Goal: Task Accomplishment & Management: Manage account settings

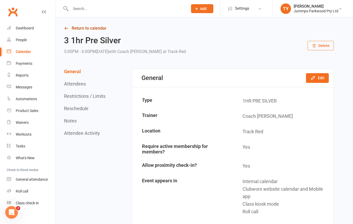
click at [93, 29] on link "Return to calendar" at bounding box center [199, 28] width 270 height 7
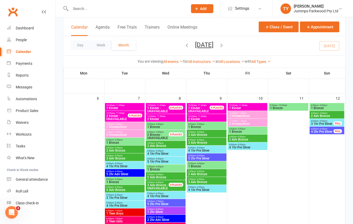
scroll to position [70, 0]
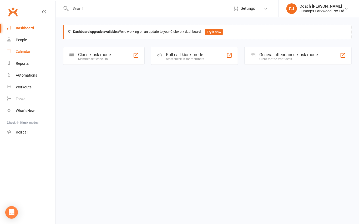
click at [26, 51] on div "Calendar" at bounding box center [23, 52] width 15 height 4
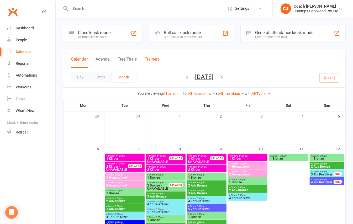
click at [152, 57] on button "Trainers" at bounding box center [152, 62] width 15 height 11
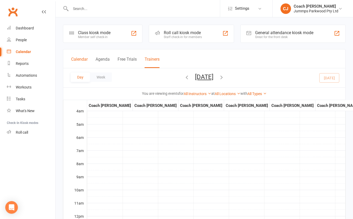
click at [79, 58] on button "Calendar" at bounding box center [79, 62] width 17 height 11
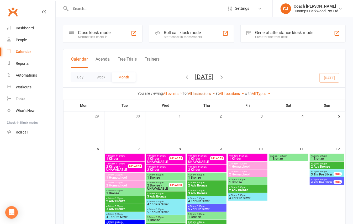
click at [207, 94] on link "All Instructors" at bounding box center [202, 94] width 28 height 4
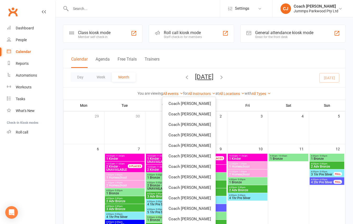
click at [244, 53] on div "Calendar Agenda Free Trials Trainers" at bounding box center [204, 58] width 282 height 19
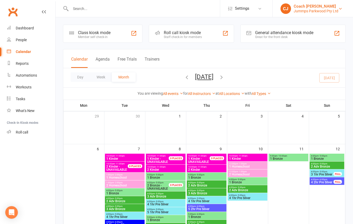
click at [332, 11] on div "Jummps Parkwood Pty Ltd" at bounding box center [316, 11] width 45 height 5
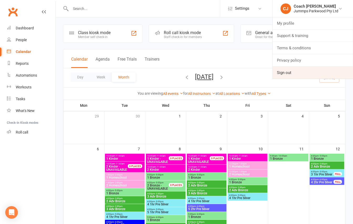
click at [288, 69] on link "Sign out" at bounding box center [313, 73] width 80 height 12
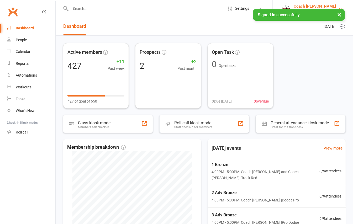
click at [328, 7] on div "Coach [PERSON_NAME]" at bounding box center [316, 6] width 45 height 5
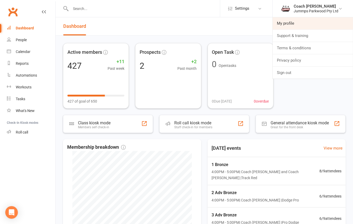
click at [311, 23] on link "My profile" at bounding box center [313, 23] width 80 height 12
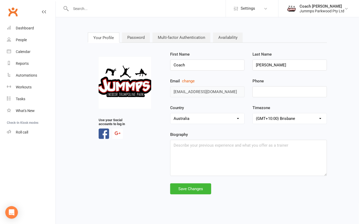
click at [133, 87] on img at bounding box center [125, 82] width 53 height 53
click at [141, 37] on link "Password" at bounding box center [136, 38] width 28 height 10
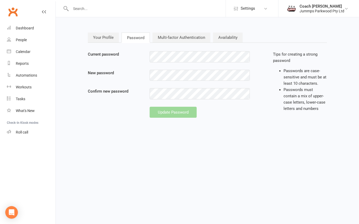
type input "jummpsparties@gmail.com"
click at [104, 66] on div "Current password New password Confirm new password Update Password" at bounding box center [176, 84] width 185 height 67
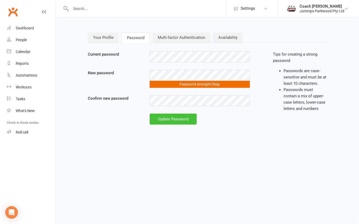
click at [162, 116] on div "Update Password" at bounding box center [172, 119] width 47 height 11
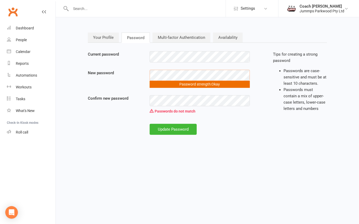
click at [122, 81] on div "New password Password strength: Okay" at bounding box center [176, 79] width 185 height 18
click at [127, 126] on div "Update Password" at bounding box center [176, 129] width 185 height 11
click at [164, 129] on div "Update Password" at bounding box center [172, 129] width 47 height 11
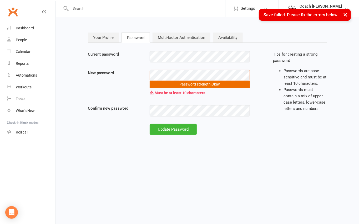
click at [107, 89] on div "New password Password strength: Okay Must be at least 10 characters" at bounding box center [176, 84] width 185 height 28
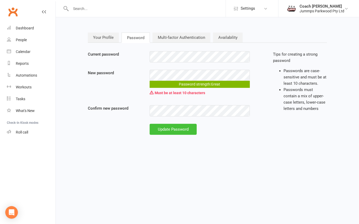
click at [162, 125] on div "Update Password" at bounding box center [172, 129] width 47 height 11
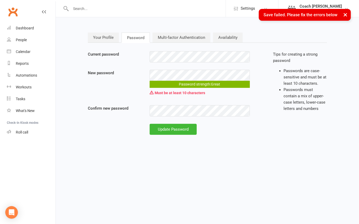
click at [346, 17] on button "×" at bounding box center [344, 14] width 9 height 11
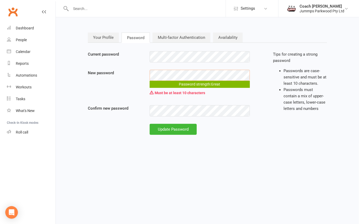
click at [136, 84] on div "New password Password strength: Great Must be at least 10 characters" at bounding box center [176, 84] width 185 height 28
click at [160, 127] on div "Update Password" at bounding box center [172, 129] width 47 height 11
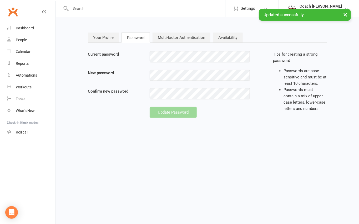
click at [341, 15] on button "×" at bounding box center [344, 14] width 9 height 11
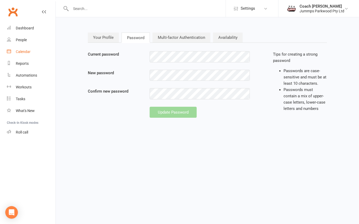
click at [32, 49] on link "Calendar" at bounding box center [31, 52] width 49 height 12
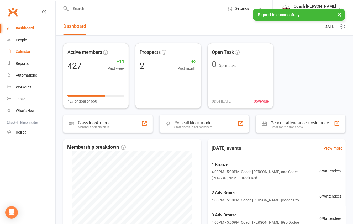
click at [23, 51] on div "Calendar" at bounding box center [23, 52] width 15 height 4
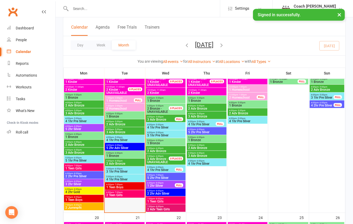
scroll to position [210, 0]
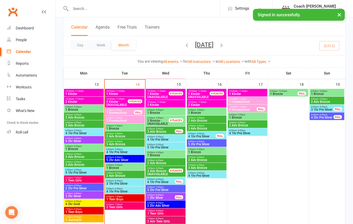
click at [122, 142] on span "- 5:00pm" at bounding box center [118, 142] width 9 height 2
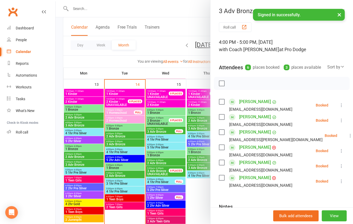
click at [128, 140] on div at bounding box center [205, 112] width 298 height 224
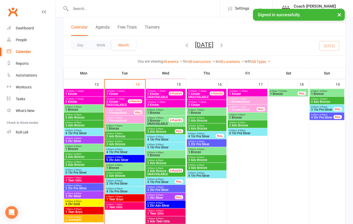
click at [126, 143] on span "3 Adv Bronze" at bounding box center [125, 144] width 38 height 3
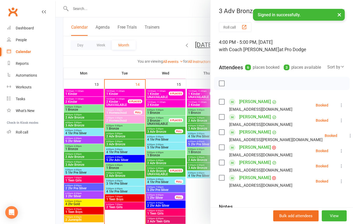
click at [125, 137] on div at bounding box center [205, 112] width 298 height 224
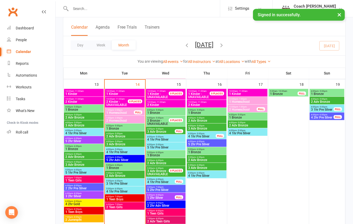
click at [124, 136] on span "2 Adv Bronze" at bounding box center [125, 136] width 38 height 3
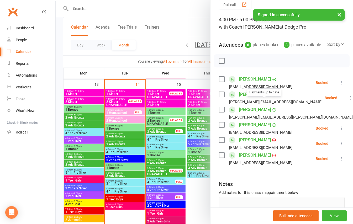
scroll to position [35, 0]
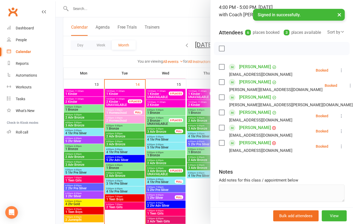
click at [120, 152] on div at bounding box center [205, 112] width 298 height 224
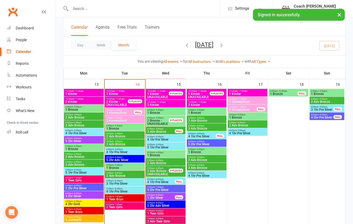
click at [120, 153] on span "4 1hr Pre Silver" at bounding box center [125, 152] width 38 height 3
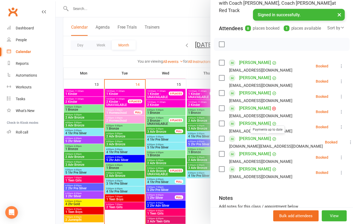
scroll to position [70, 0]
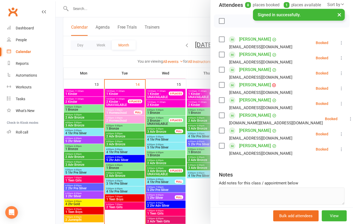
click at [169, 140] on div at bounding box center [205, 112] width 298 height 224
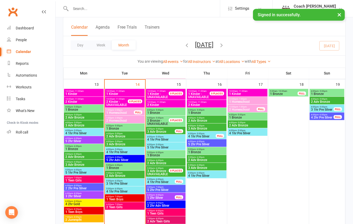
click at [164, 139] on span "4 1hr Pre Silver" at bounding box center [166, 139] width 38 height 3
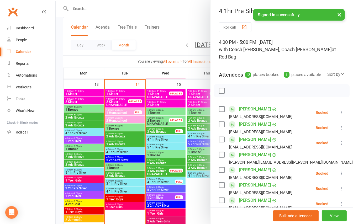
click at [164, 145] on div at bounding box center [205, 112] width 298 height 224
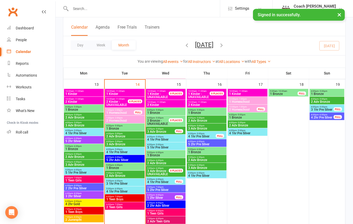
click at [164, 147] on span "5 1hr Pre Silver" at bounding box center [166, 147] width 38 height 3
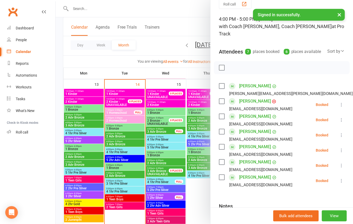
scroll to position [35, 0]
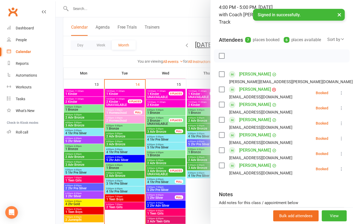
click at [160, 180] on div at bounding box center [205, 112] width 298 height 224
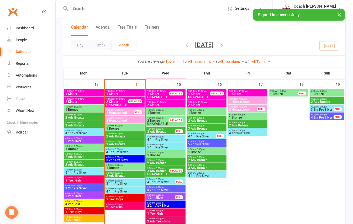
click at [161, 181] on span "4 1hr Pre Silver" at bounding box center [161, 182] width 28 height 3
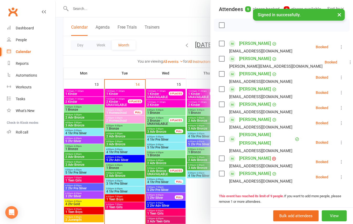
scroll to position [70, 0]
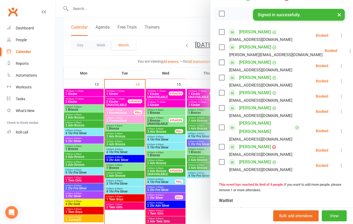
click at [117, 64] on div at bounding box center [205, 112] width 298 height 224
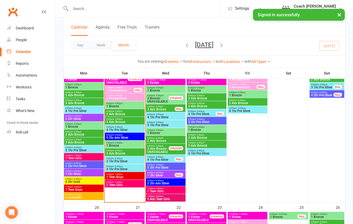
scroll to position [245, 0]
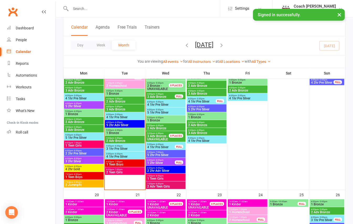
click at [169, 154] on span "5 2hr Pre Silver" at bounding box center [166, 155] width 38 height 3
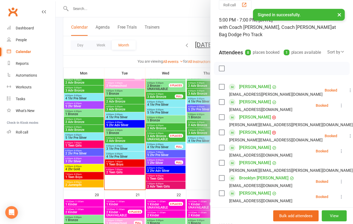
scroll to position [35, 0]
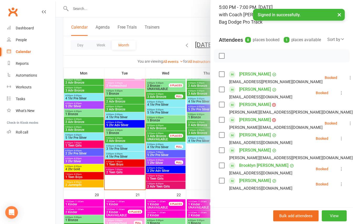
drag, startPoint x: 171, startPoint y: 168, endPoint x: 167, endPoint y: 171, distance: 4.7
click at [170, 169] on div at bounding box center [205, 112] width 298 height 224
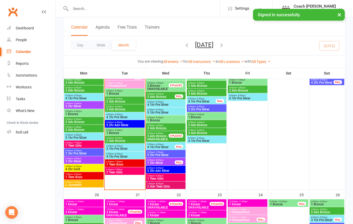
click at [166, 171] on span "2 2hr Adv Silver" at bounding box center [166, 170] width 38 height 3
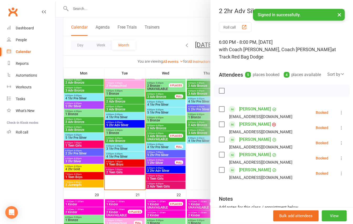
click at [97, 67] on div at bounding box center [205, 112] width 298 height 224
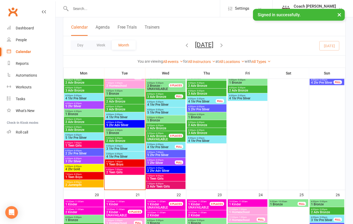
click at [70, 166] on span "6:00pm - 8:00pm" at bounding box center [84, 167] width 38 height 2
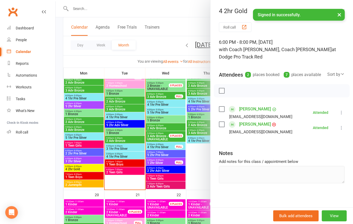
click at [92, 60] on div at bounding box center [205, 112] width 298 height 224
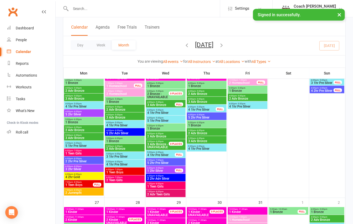
scroll to position [385, 0]
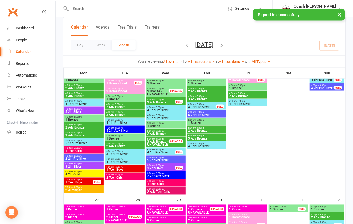
click at [81, 173] on span "- 8:00pm" at bounding box center [77, 172] width 9 height 2
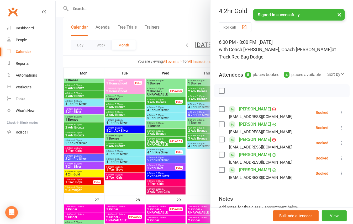
click at [95, 64] on div at bounding box center [205, 112] width 298 height 224
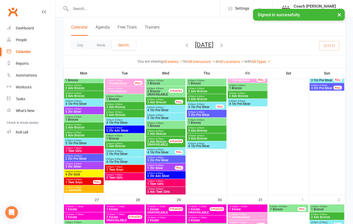
click at [88, 10] on input "text" at bounding box center [144, 8] width 151 height 7
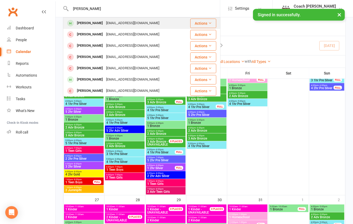
type input "mia mcgr"
click at [107, 21] on div "benmcgregor1609@gmail.com" at bounding box center [133, 23] width 56 height 8
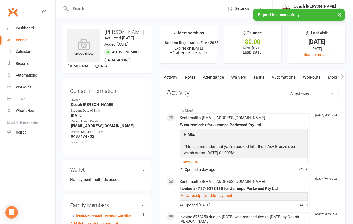
click at [217, 78] on link "Attendance" at bounding box center [213, 77] width 28 height 12
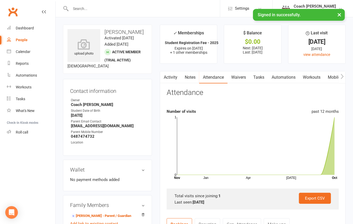
click at [343, 76] on icon "button" at bounding box center [342, 77] width 3 height 6
click at [164, 77] on icon "button" at bounding box center [163, 77] width 3 height 6
click at [235, 79] on link "Waivers" at bounding box center [239, 77] width 22 height 12
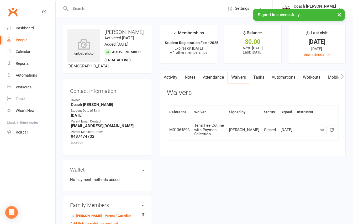
click at [213, 78] on link "Attendance" at bounding box center [213, 77] width 28 height 12
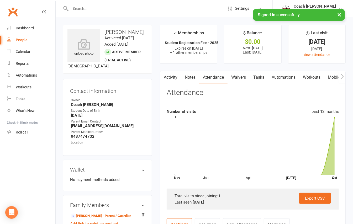
click at [341, 75] on button "button" at bounding box center [342, 77] width 7 height 12
click at [166, 75] on button "button" at bounding box center [163, 77] width 7 height 12
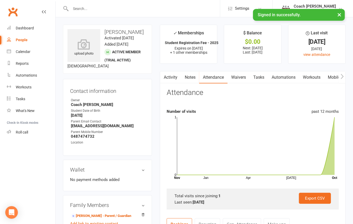
click at [342, 77] on icon "button" at bounding box center [342, 77] width 3 height 6
click at [24, 40] on div "People" at bounding box center [22, 40] width 12 height 4
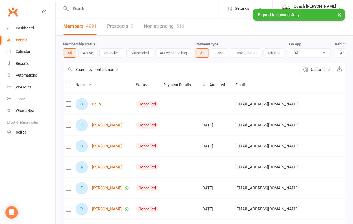
click at [87, 7] on input "text" at bounding box center [144, 8] width 151 height 7
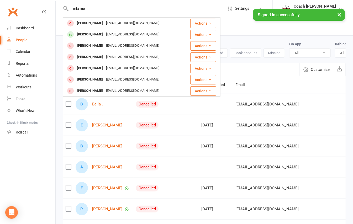
type input "mia mc"
click at [291, 2] on li "Coach Adam Jummps Parkwood Pty Ltd My profile Support & training Terms & condit…" at bounding box center [313, 8] width 81 height 17
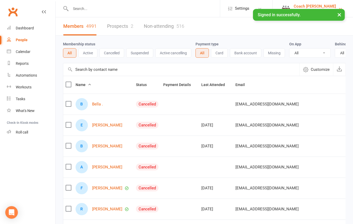
click at [298, 4] on div "Coach Adam" at bounding box center [316, 6] width 45 height 5
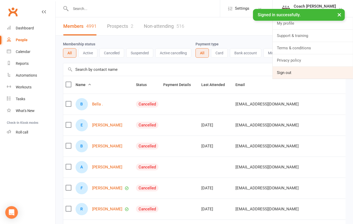
click at [290, 70] on link "Sign out" at bounding box center [313, 73] width 80 height 12
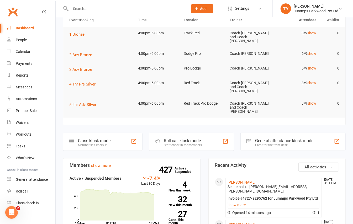
scroll to position [105, 0]
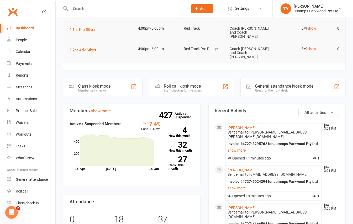
click at [94, 10] on input "text" at bounding box center [126, 8] width 115 height 7
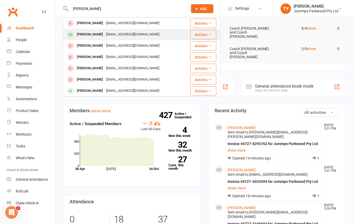
type input "mia mcg"
click at [94, 32] on div "Mia McGregor" at bounding box center [89, 35] width 29 height 8
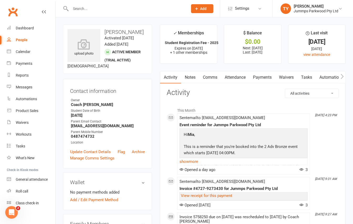
click at [274, 77] on link "Payments" at bounding box center [263, 77] width 26 height 12
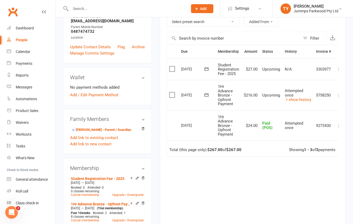
scroll to position [0, 8]
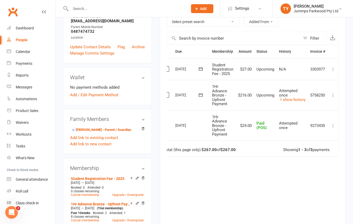
click at [332, 97] on icon at bounding box center [333, 95] width 5 height 5
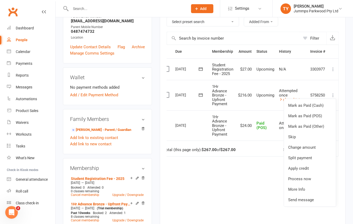
click at [233, 165] on div "Due Contact Membership Amount Status History Invoice # Select this 14 Oct 2025 …" at bounding box center [253, 135] width 172 height 180
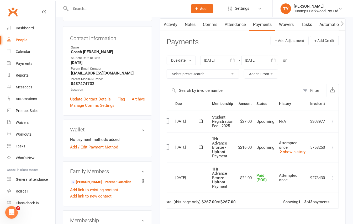
scroll to position [0, 0]
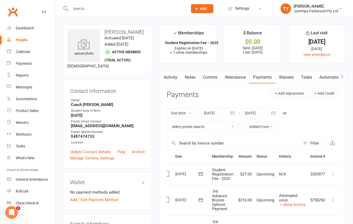
click at [238, 80] on link "Attendance" at bounding box center [235, 77] width 28 height 12
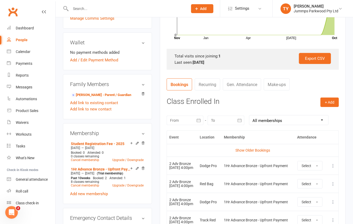
scroll to position [210, 0]
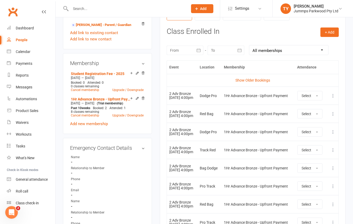
click at [331, 96] on icon at bounding box center [333, 95] width 5 height 5
click at [311, 128] on link "Remove booking" at bounding box center [310, 127] width 52 height 11
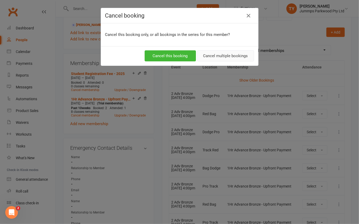
click at [219, 56] on button "Cancel multiple bookings" at bounding box center [225, 55] width 57 height 11
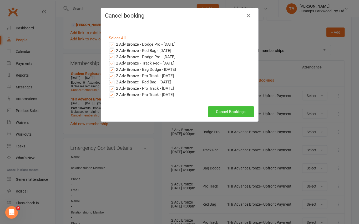
click at [227, 112] on button "Cancel Bookings" at bounding box center [231, 111] width 46 height 11
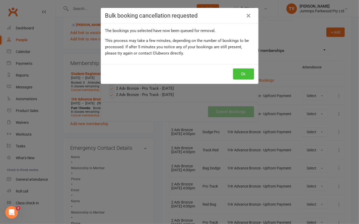
click at [241, 72] on button "Ok" at bounding box center [243, 74] width 21 height 11
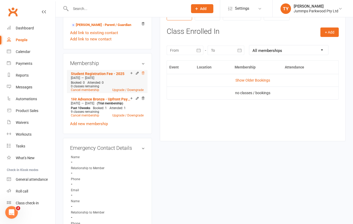
click at [143, 75] on icon at bounding box center [143, 73] width 4 height 4
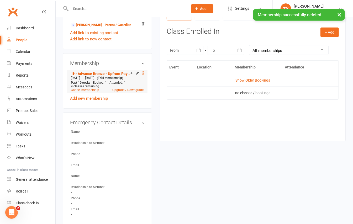
click at [144, 75] on icon at bounding box center [143, 73] width 4 height 4
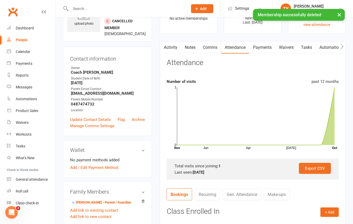
scroll to position [0, 0]
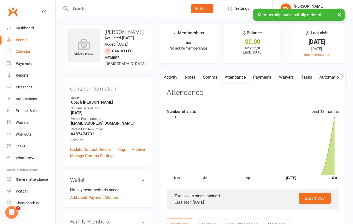
click at [26, 53] on div "Calendar" at bounding box center [23, 52] width 15 height 4
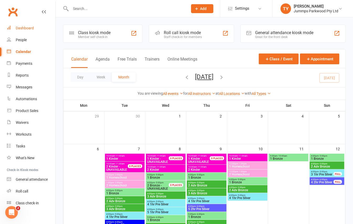
click at [25, 27] on div "Dashboard" at bounding box center [25, 28] width 18 height 4
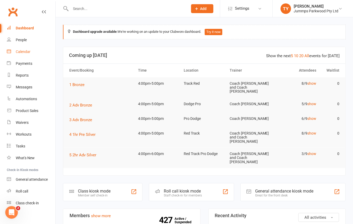
click at [19, 47] on link "Calendar" at bounding box center [31, 52] width 49 height 12
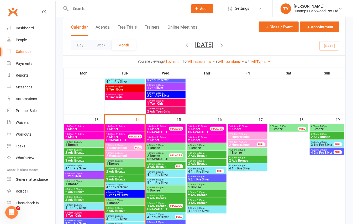
scroll to position [210, 0]
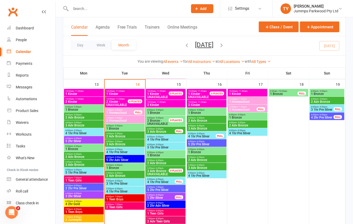
click at [122, 111] on span "1:00pm - 2:00pm" at bounding box center [120, 110] width 28 height 2
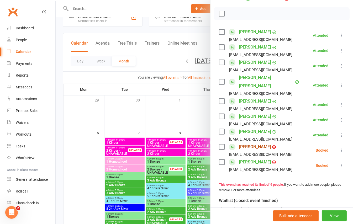
scroll to position [0, 0]
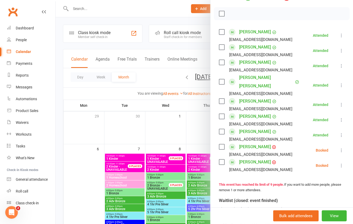
click at [60, 100] on div at bounding box center [205, 112] width 298 height 224
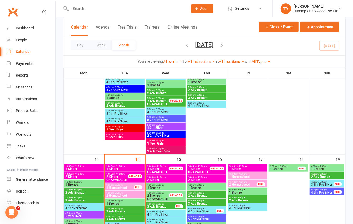
scroll to position [175, 0]
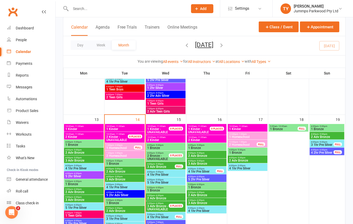
click at [120, 164] on span "1 Bronze" at bounding box center [125, 163] width 38 height 3
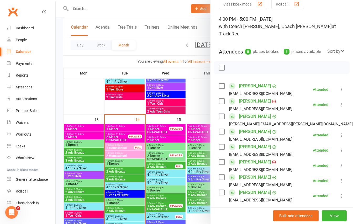
scroll to position [35, 0]
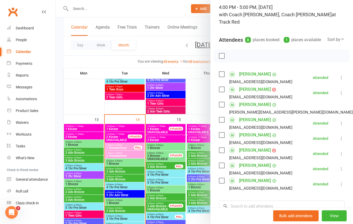
drag, startPoint x: 121, startPoint y: 166, endPoint x: 119, endPoint y: 173, distance: 6.9
click at [121, 166] on div at bounding box center [205, 112] width 298 height 224
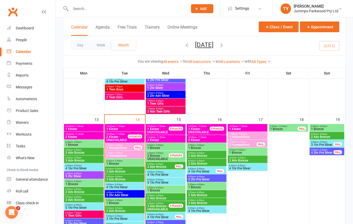
click at [119, 172] on span "2 Adv Bronze" at bounding box center [125, 171] width 38 height 3
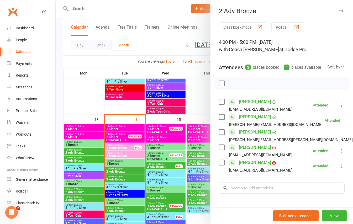
click at [60, 105] on div at bounding box center [205, 112] width 298 height 224
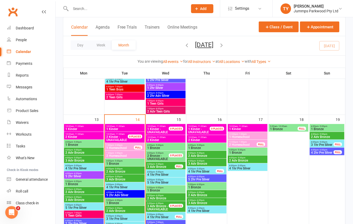
click at [121, 171] on span "2 Adv Bronze" at bounding box center [125, 171] width 38 height 3
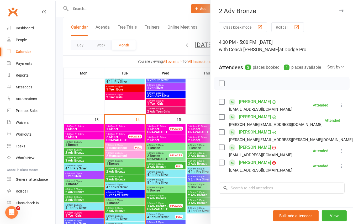
click at [116, 181] on div at bounding box center [205, 112] width 298 height 224
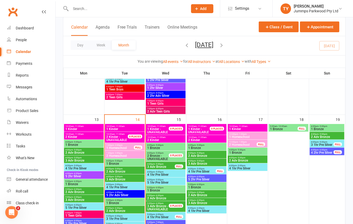
click at [117, 181] on span "3 Adv Bronze" at bounding box center [125, 179] width 38 height 3
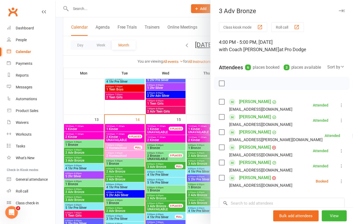
click at [114, 188] on div at bounding box center [205, 112] width 298 height 224
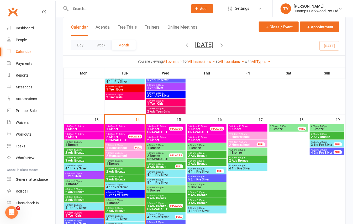
click at [116, 187] on span "4 1hr Pre Silver" at bounding box center [125, 187] width 38 height 3
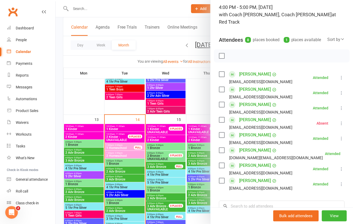
click at [339, 123] on icon at bounding box center [341, 123] width 5 height 5
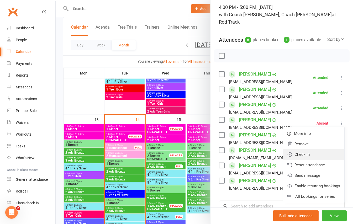
click at [300, 153] on link "Check in" at bounding box center [313, 154] width 61 height 11
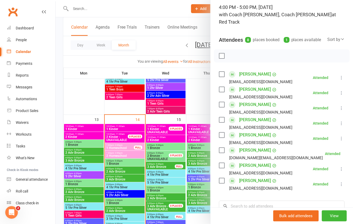
click at [56, 115] on div at bounding box center [205, 112] width 298 height 224
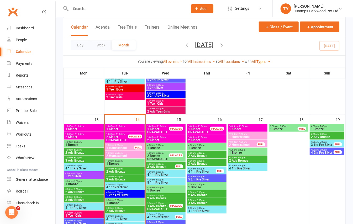
click at [120, 188] on span "4 1hr Pre Silver" at bounding box center [125, 187] width 38 height 3
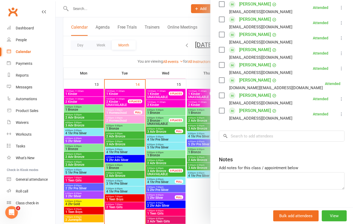
scroll to position [0, 0]
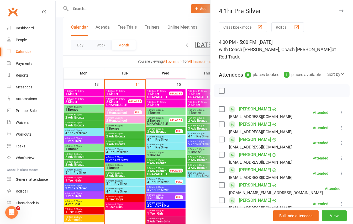
click at [116, 163] on div at bounding box center [205, 112] width 298 height 224
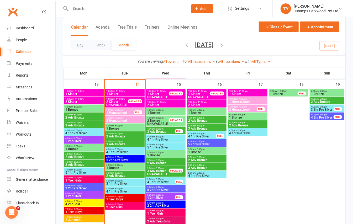
click at [117, 160] on span "5 2hr Adv Silver" at bounding box center [125, 160] width 38 height 3
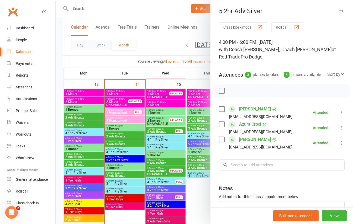
click at [115, 169] on div at bounding box center [205, 112] width 298 height 224
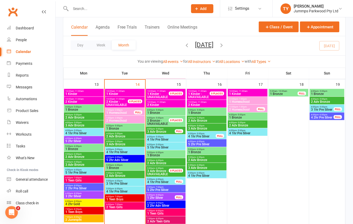
click at [116, 168] on span "1 Bronze" at bounding box center [125, 168] width 38 height 3
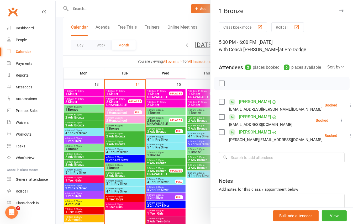
click at [116, 174] on div at bounding box center [205, 112] width 298 height 224
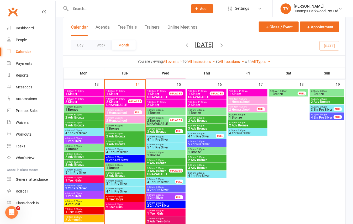
click at [116, 175] on span "2 Adv Bronze" at bounding box center [125, 175] width 38 height 3
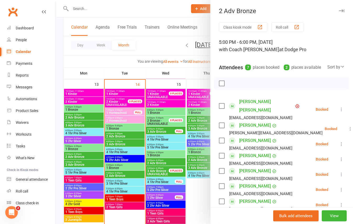
scroll to position [35, 0]
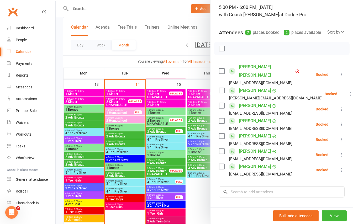
click at [136, 180] on div at bounding box center [205, 112] width 298 height 224
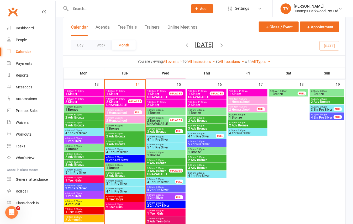
click at [127, 183] on span "3 1hr Pre Silver" at bounding box center [125, 183] width 38 height 3
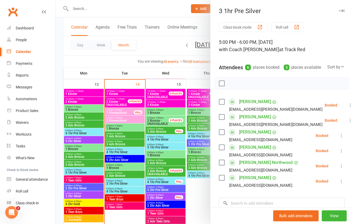
click at [112, 191] on div at bounding box center [205, 112] width 298 height 224
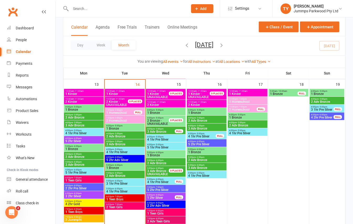
click at [112, 193] on span "4 1hr Pre Silver" at bounding box center [125, 191] width 38 height 3
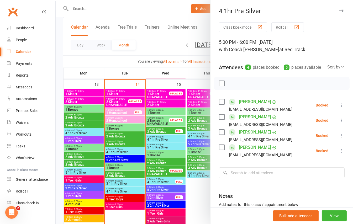
click at [112, 198] on div at bounding box center [205, 112] width 298 height 224
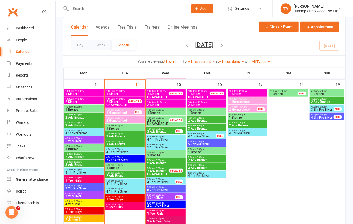
click at [112, 199] on span "1 Teen Boys" at bounding box center [125, 199] width 38 height 3
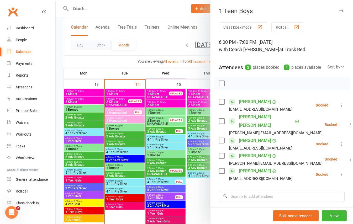
click at [116, 203] on div at bounding box center [205, 112] width 298 height 224
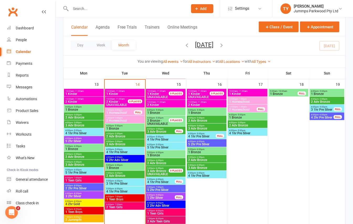
click at [116, 205] on span "- 7:00pm" at bounding box center [118, 205] width 9 height 2
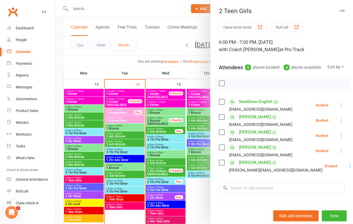
click at [57, 93] on div at bounding box center [205, 112] width 298 height 224
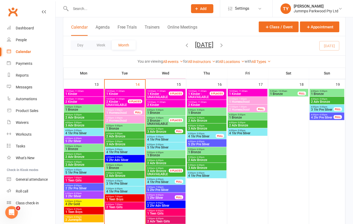
click at [123, 122] on span "2 Homeschool" at bounding box center [125, 120] width 38 height 3
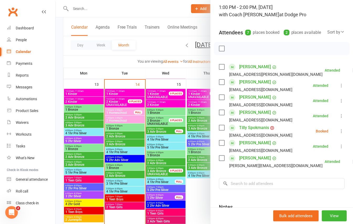
click at [117, 116] on div at bounding box center [205, 112] width 298 height 224
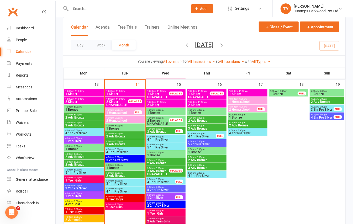
click at [117, 114] on span "1 Homeschool" at bounding box center [120, 112] width 28 height 3
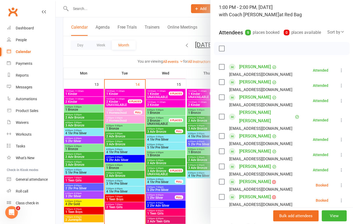
scroll to position [70, 0]
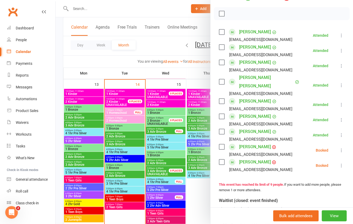
click at [133, 117] on div at bounding box center [205, 112] width 298 height 224
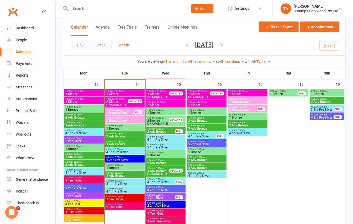
click at [133, 119] on span "2 Homeschool" at bounding box center [125, 120] width 38 height 3
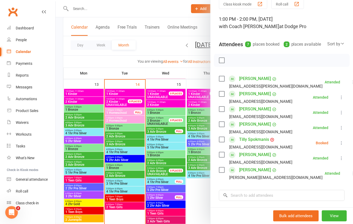
scroll to position [35, 0]
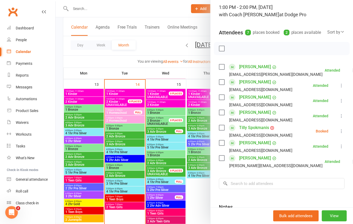
click at [62, 69] on div at bounding box center [205, 112] width 298 height 224
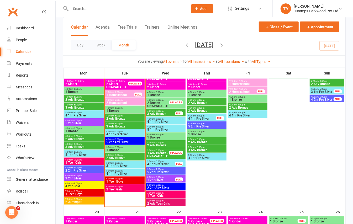
scroll to position [245, 0]
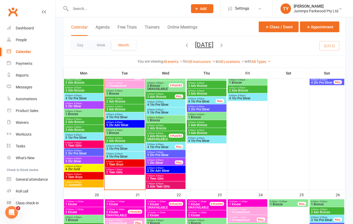
click at [117, 131] on span "- 6:00pm" at bounding box center [118, 130] width 9 height 2
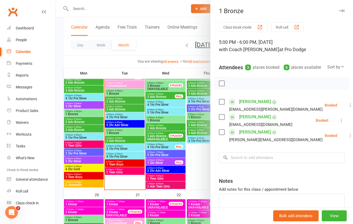
click at [117, 141] on div at bounding box center [205, 112] width 298 height 224
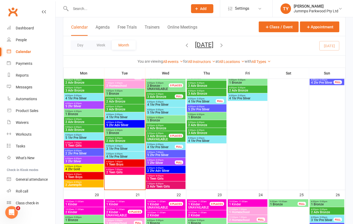
click at [117, 141] on span "2 Adv Bronze" at bounding box center [125, 141] width 38 height 3
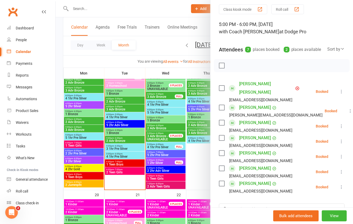
scroll to position [35, 0]
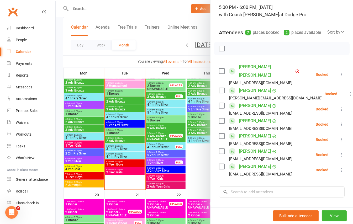
click at [124, 118] on div at bounding box center [205, 112] width 298 height 224
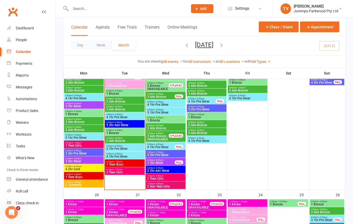
click at [121, 148] on span "3 1hr Pre Silver" at bounding box center [125, 148] width 38 height 3
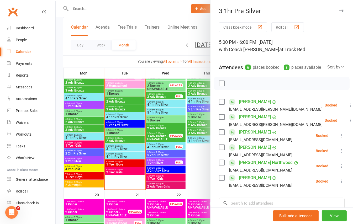
click at [114, 155] on div at bounding box center [205, 112] width 298 height 224
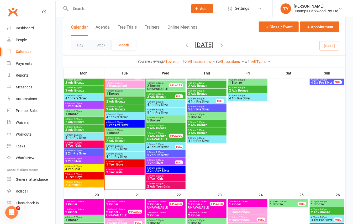
click at [114, 158] on span "4 1hr Pre Silver" at bounding box center [125, 156] width 38 height 3
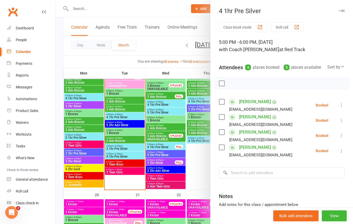
click at [110, 168] on div at bounding box center [205, 112] width 298 height 224
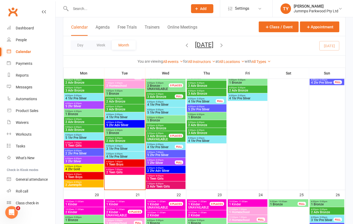
click at [113, 165] on span "1 Teen Boys" at bounding box center [125, 164] width 38 height 3
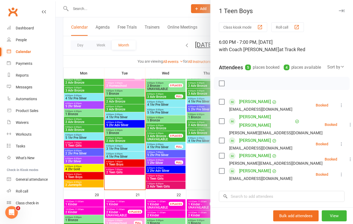
drag, startPoint x: 138, startPoint y: 169, endPoint x: 128, endPoint y: 173, distance: 10.3
click at [138, 169] on div at bounding box center [205, 112] width 298 height 224
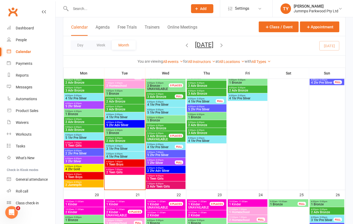
click at [122, 173] on span "2 Teen Girls" at bounding box center [125, 172] width 38 height 3
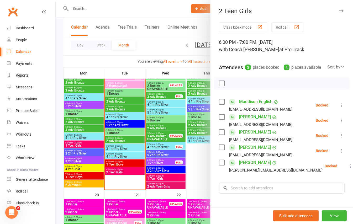
click at [58, 89] on div at bounding box center [205, 112] width 298 height 224
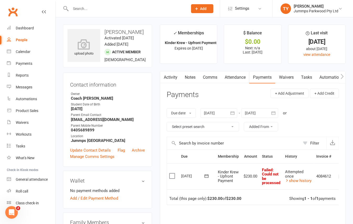
click at [102, 6] on input "text" at bounding box center [126, 8] width 115 height 7
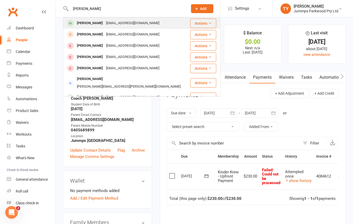
type input "[PERSON_NAME]"
click at [115, 20] on div "[EMAIL_ADDRESS][DOMAIN_NAME]" at bounding box center [133, 23] width 56 height 8
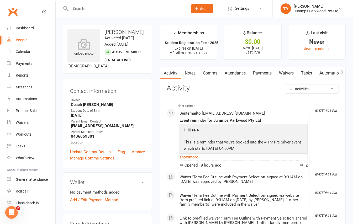
click at [264, 73] on link "Payments" at bounding box center [263, 73] width 26 height 12
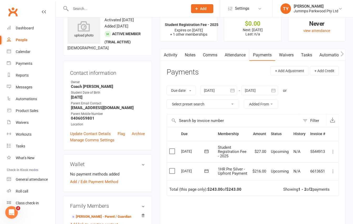
scroll to position [35, 0]
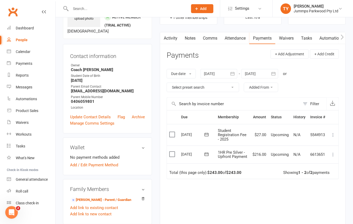
click at [334, 136] on icon at bounding box center [333, 134] width 5 height 5
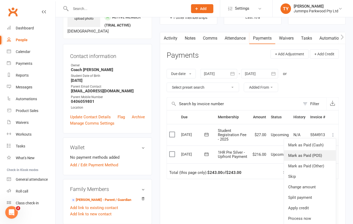
click at [320, 157] on link "Mark as Paid (POS)" at bounding box center [310, 156] width 52 height 11
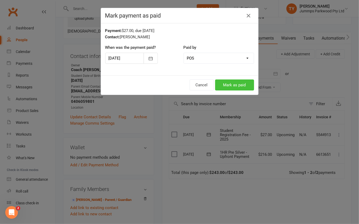
click at [231, 89] on button "Mark as paid" at bounding box center [234, 85] width 39 height 11
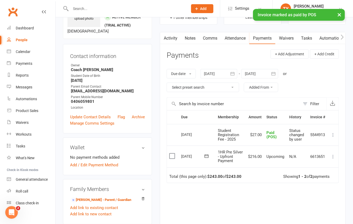
click at [334, 159] on icon at bounding box center [333, 156] width 5 height 5
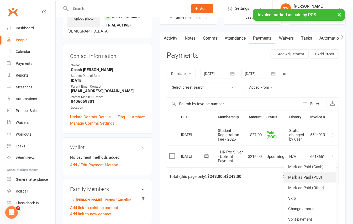
click at [314, 180] on link "Mark as Paid (POS)" at bounding box center [310, 177] width 52 height 11
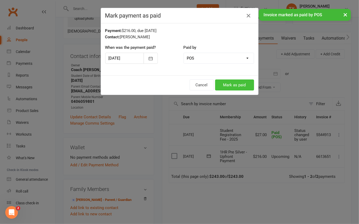
click at [238, 84] on button "Mark as paid" at bounding box center [234, 85] width 39 height 11
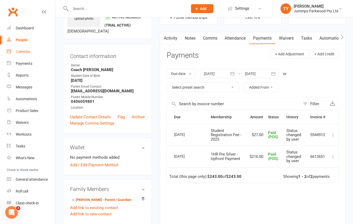
click at [25, 50] on div "Calendar" at bounding box center [23, 52] width 15 height 4
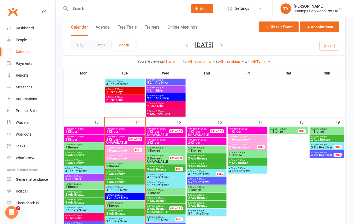
scroll to position [175, 0]
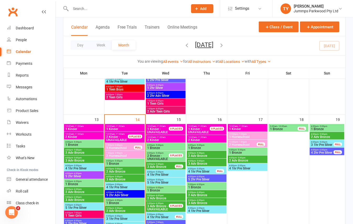
click at [119, 163] on span "1 Bronze" at bounding box center [125, 163] width 38 height 3
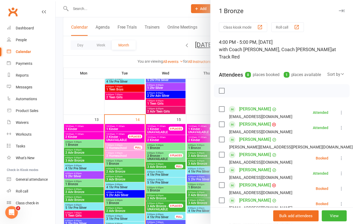
click at [87, 9] on div at bounding box center [205, 112] width 298 height 224
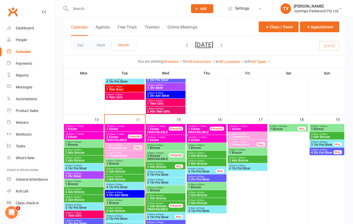
click at [85, 9] on input "text" at bounding box center [126, 8] width 115 height 7
click at [98, 11] on input "text" at bounding box center [126, 8] width 115 height 7
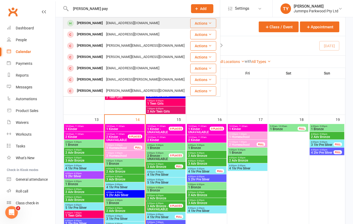
type input "[PERSON_NAME] pay"
click at [86, 24] on div "[PERSON_NAME]" at bounding box center [89, 23] width 29 height 8
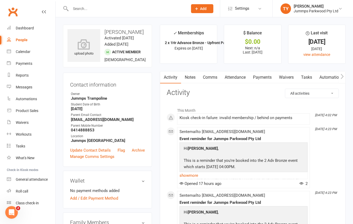
click at [228, 77] on link "Attendance" at bounding box center [235, 77] width 28 height 12
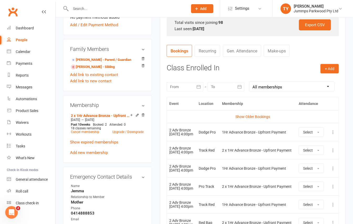
scroll to position [175, 0]
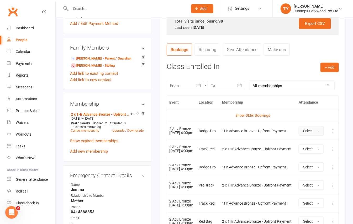
click at [314, 132] on button "Select" at bounding box center [311, 130] width 25 height 9
click at [312, 144] on span "Attended" at bounding box center [311, 143] width 16 height 5
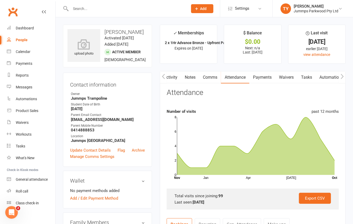
scroll to position [0, 0]
click at [263, 78] on link "Payments" at bounding box center [262, 77] width 26 height 12
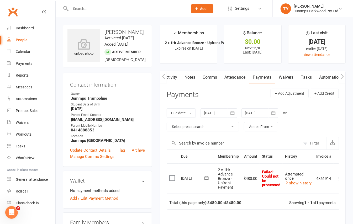
scroll to position [35, 0]
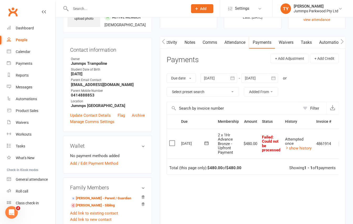
click at [92, 9] on input "text" at bounding box center [126, 8] width 115 height 7
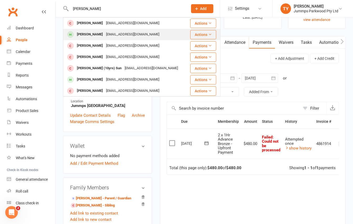
type input "xavier ren"
click at [151, 36] on div "gillian@agrconveyancing.com.au" at bounding box center [133, 35] width 56 height 8
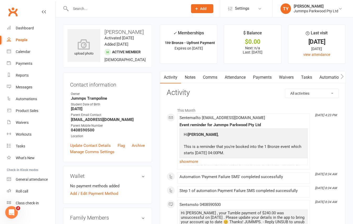
click at [233, 77] on link "Attendance" at bounding box center [235, 77] width 28 height 12
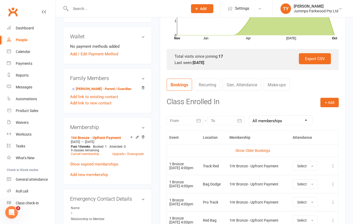
scroll to position [140, 0]
click at [310, 167] on button "Select" at bounding box center [305, 165] width 25 height 9
click at [306, 178] on span "Attended" at bounding box center [305, 178] width 16 height 5
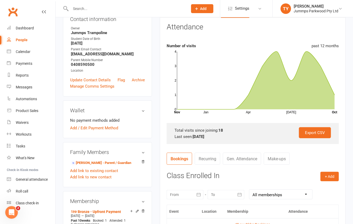
scroll to position [0, 0]
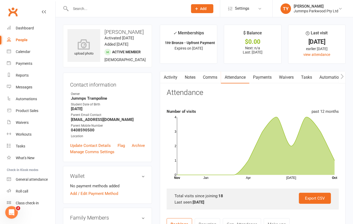
click at [264, 79] on link "Payments" at bounding box center [263, 77] width 26 height 12
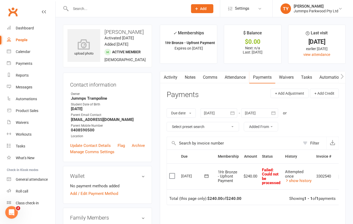
scroll to position [0, 8]
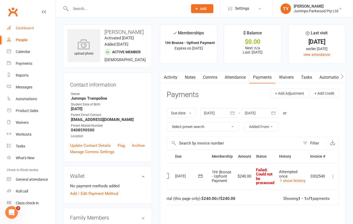
click at [28, 27] on div "Dashboard" at bounding box center [25, 28] width 18 height 4
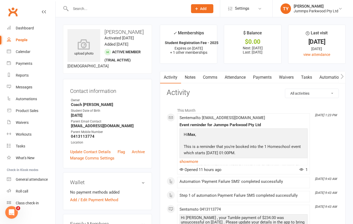
click at [261, 77] on link "Payments" at bounding box center [263, 77] width 26 height 12
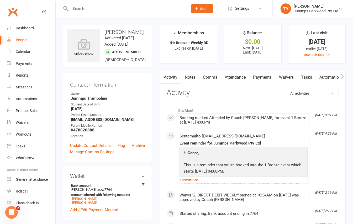
click at [255, 77] on link "Payments" at bounding box center [263, 77] width 26 height 12
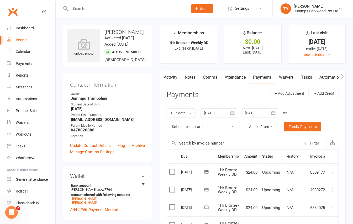
scroll to position [70, 0]
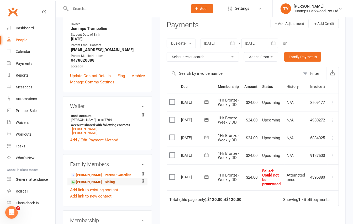
click at [82, 182] on link "[PERSON_NAME] - Sibling" at bounding box center [93, 183] width 44 height 6
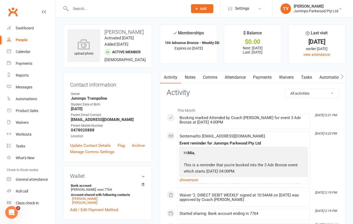
click at [259, 79] on link "Payments" at bounding box center [263, 77] width 26 height 12
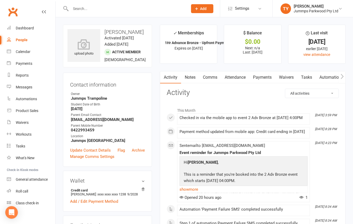
click at [257, 78] on link "Payments" at bounding box center [263, 77] width 26 height 12
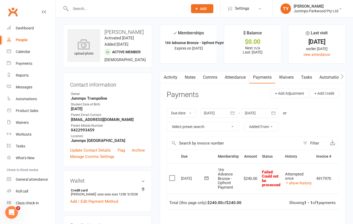
click at [238, 77] on link "Attendance" at bounding box center [235, 77] width 28 height 12
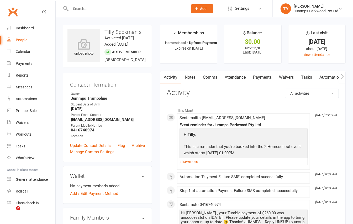
drag, startPoint x: 235, startPoint y: 74, endPoint x: 236, endPoint y: 85, distance: 10.6
click at [235, 75] on link "Attendance" at bounding box center [235, 77] width 28 height 12
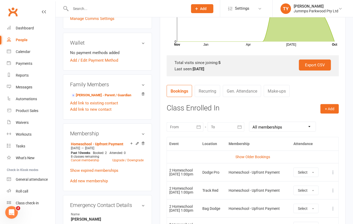
scroll to position [175, 0]
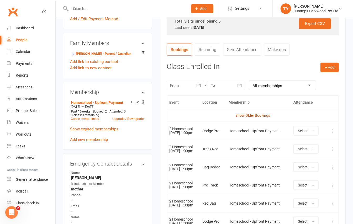
click at [256, 116] on link "Show Older Bookings" at bounding box center [253, 116] width 35 height 4
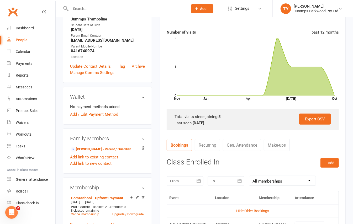
scroll to position [0, 0]
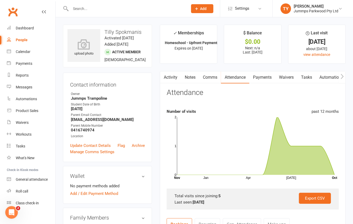
click at [264, 78] on link "Payments" at bounding box center [263, 77] width 26 height 12
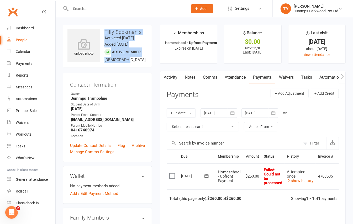
drag, startPoint x: 105, startPoint y: 32, endPoint x: 138, endPoint y: 68, distance: 49.8
click at [142, 64] on div "upload photo Tilly Spokmanis Activated 16 June, 2025 Added 16 June, 2025 Active…" at bounding box center [107, 46] width 89 height 43
drag, startPoint x: 125, startPoint y: 58, endPoint x: 131, endPoint y: 61, distance: 6.7
click at [125, 58] on div "upload photo Tilly Spokmanis Activated 16 June, 2025 Added 16 June, 2025 Active…" at bounding box center [107, 46] width 89 height 43
click at [129, 61] on div "upload photo Tilly Spokmanis Activated 16 June, 2025 Added 16 June, 2025 Active…" at bounding box center [107, 46] width 89 height 43
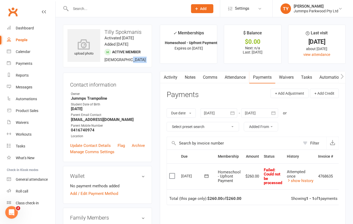
click at [129, 61] on div "upload photo Tilly Spokmanis Activated 16 June, 2025 Added 16 June, 2025 Active…" at bounding box center [107, 46] width 89 height 43
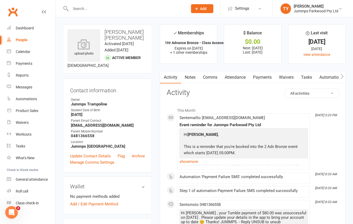
click at [242, 78] on link "Attendance" at bounding box center [235, 77] width 28 height 12
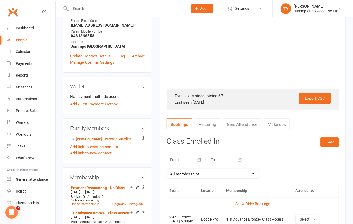
scroll to position [140, 0]
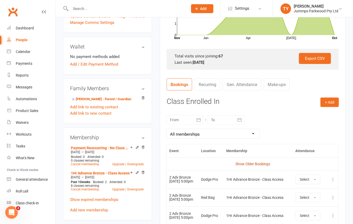
click at [255, 162] on link "Show Older Bookings" at bounding box center [253, 164] width 35 height 4
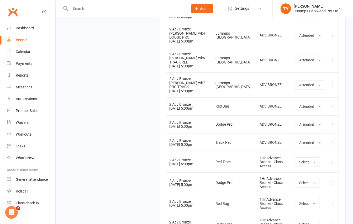
scroll to position [1869, 0]
